Goal: Task Accomplishment & Management: Complete application form

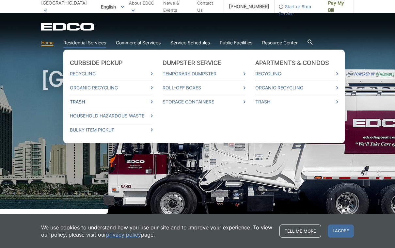
click at [134, 100] on link "Trash" at bounding box center [111, 101] width 83 height 7
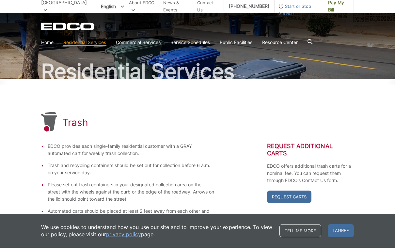
scroll to position [36, 0]
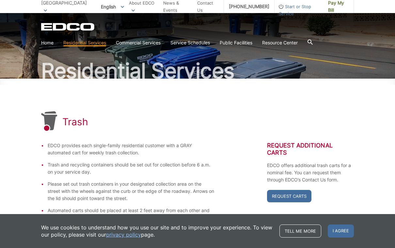
click at [247, 161] on div "EDCO provides each single-family residential customer with a GRAY automated car…" at bounding box center [197, 191] width 313 height 99
click at [240, 118] on div "Trash" at bounding box center [197, 121] width 313 height 21
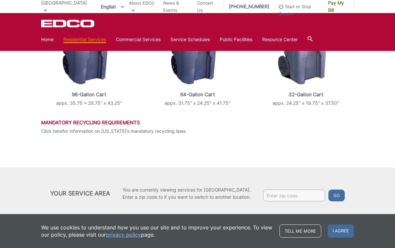
scroll to position [292, 0]
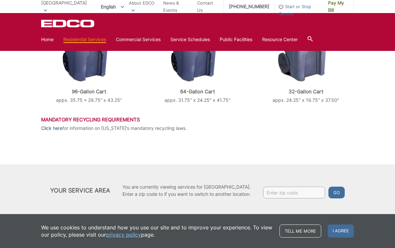
click at [51, 131] on link "Click here" at bounding box center [51, 128] width 21 height 7
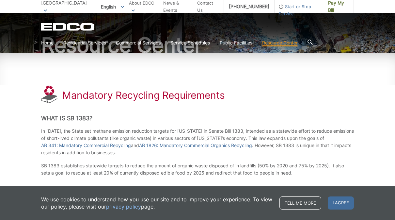
scroll to position [50, 0]
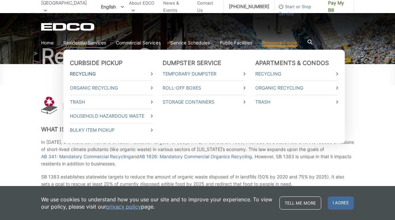
click at [85, 75] on link "Recycling" at bounding box center [111, 73] width 83 height 7
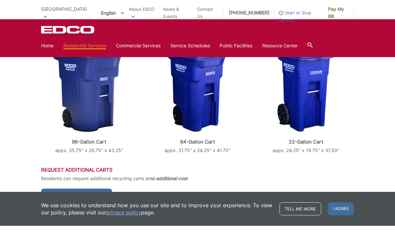
scroll to position [144, 0]
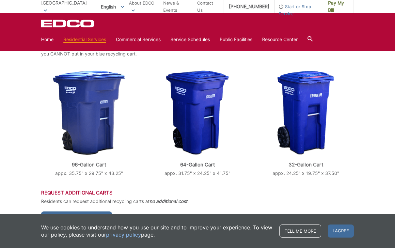
click at [304, 117] on img at bounding box center [305, 113] width 57 height 85
click at [310, 121] on img at bounding box center [305, 113] width 57 height 85
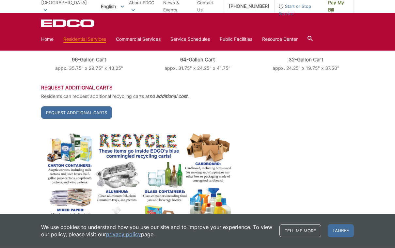
scroll to position [313, 0]
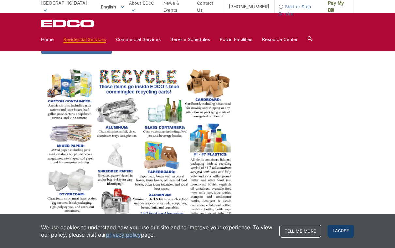
click at [340, 219] on span "I agree" at bounding box center [341, 230] width 26 height 13
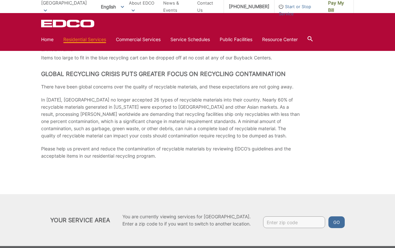
scroll to position [949, 0]
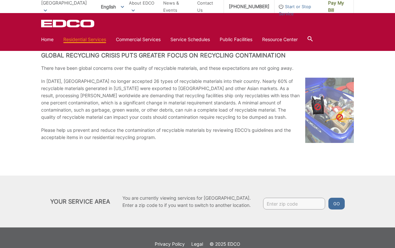
click at [301, 201] on input "Enter zip code" at bounding box center [294, 204] width 62 height 12
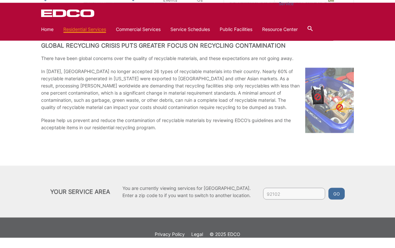
type input "92102"
click at [338, 198] on button "Go" at bounding box center [336, 204] width 16 height 12
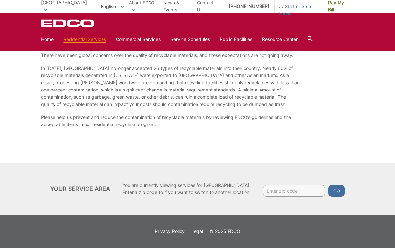
scroll to position [962, 0]
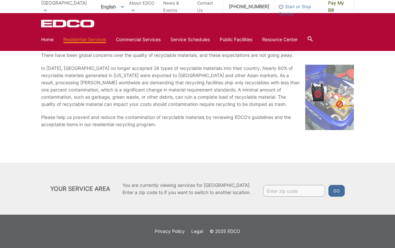
click at [312, 187] on input "Enter zip code" at bounding box center [294, 191] width 62 height 12
type input "92102"
click at [338, 191] on button "Go" at bounding box center [336, 191] width 16 height 12
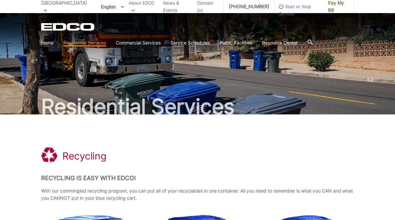
click at [306, 6] on span "Start or Stop Service" at bounding box center [298, 10] width 49 height 14
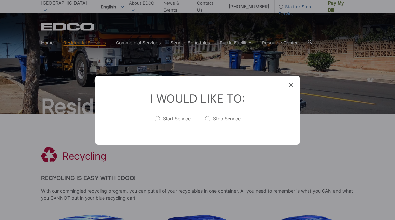
click at [160, 117] on label "Start Service" at bounding box center [173, 121] width 36 height 13
radio input "true"
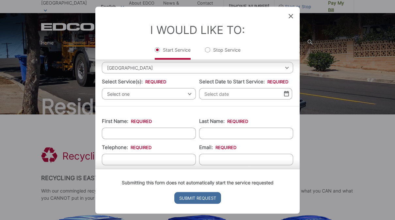
scroll to position [31, 0]
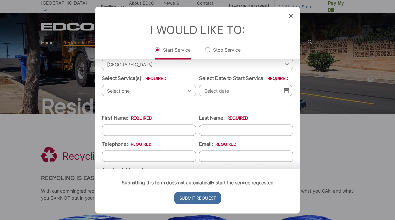
click at [189, 89] on span "Select one" at bounding box center [149, 90] width 94 height 11
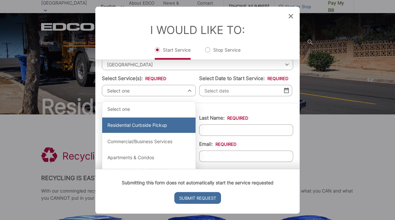
click at [119, 127] on div "Residential Curbside Pickup" at bounding box center [148, 125] width 93 height 16
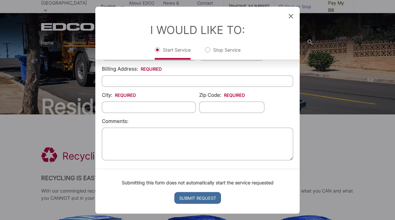
scroll to position [221, 0]
click at [332, 102] on div "Entry Status None In Progress Completed None None In Progress Completed I Would…" at bounding box center [197, 110] width 395 height 220
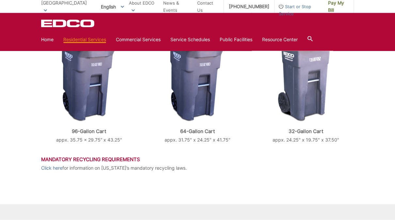
scroll to position [157, 0]
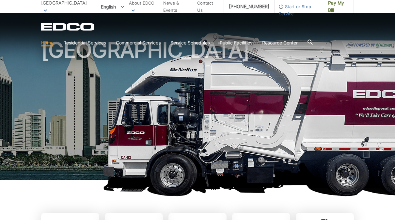
scroll to position [28, 0]
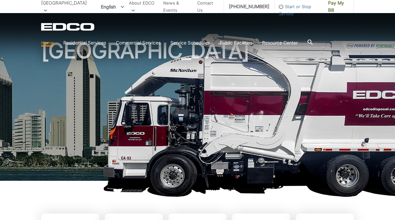
click at [56, 6] on span "[GEOGRAPHIC_DATA]" at bounding box center [64, 3] width 46 height 6
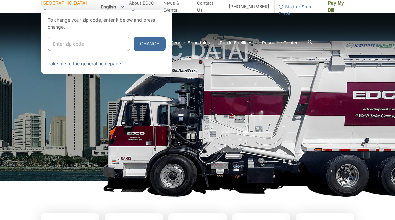
click at [4, 27] on div at bounding box center [197, 120] width 395 height 220
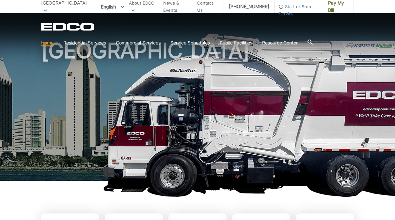
click at [49, 6] on span "[GEOGRAPHIC_DATA]" at bounding box center [64, 3] width 46 height 6
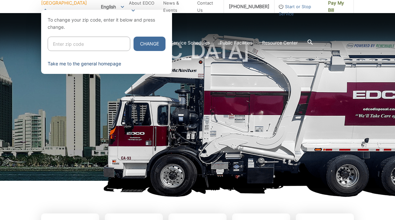
click at [68, 61] on link "Take me to the general homepage" at bounding box center [84, 63] width 73 height 7
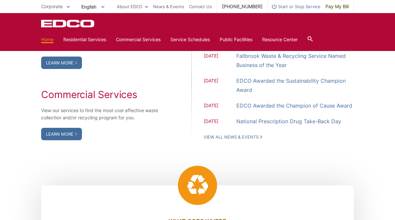
scroll to position [499, 0]
